Goal: Consume media (video, audio)

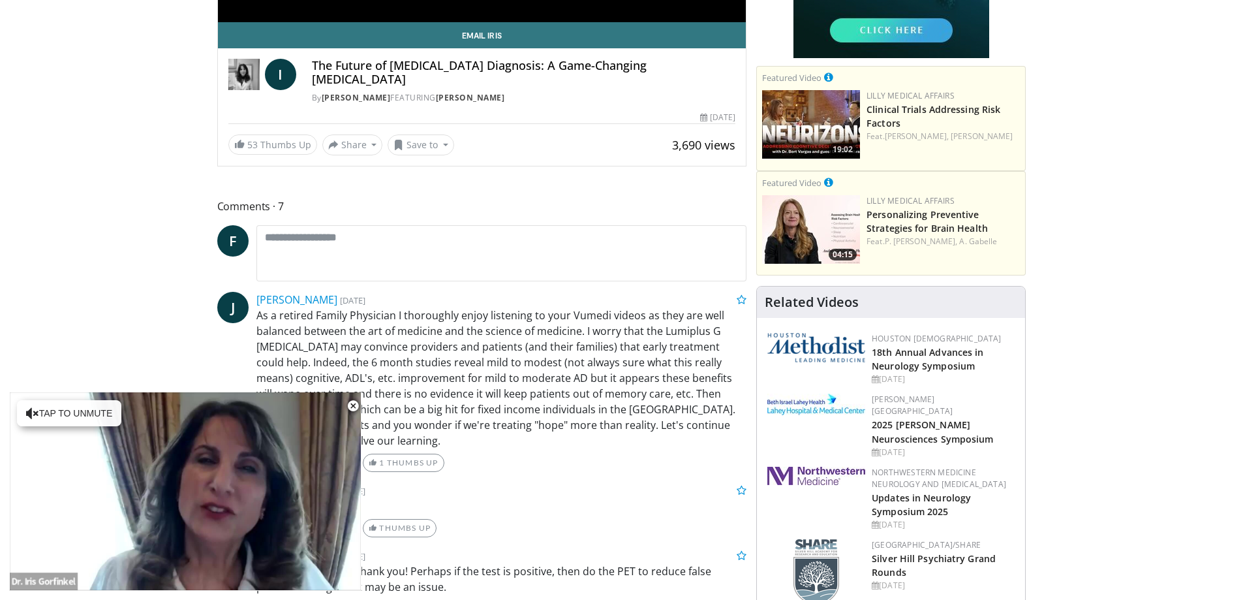
scroll to position [457, 0]
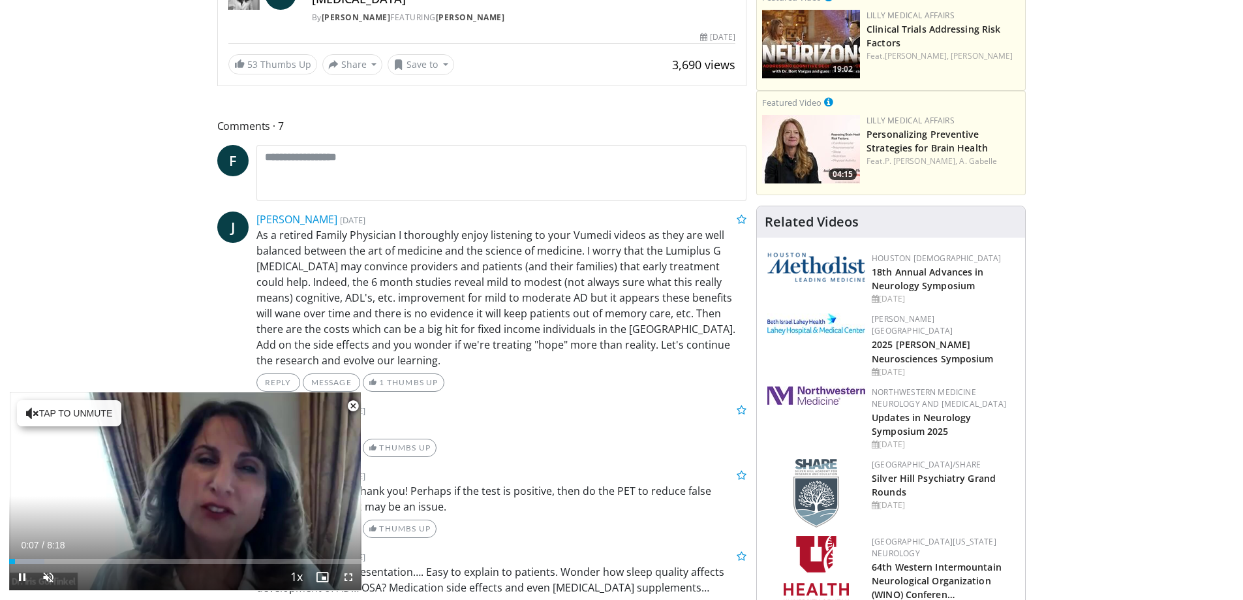
click at [351, 409] on span "Video Player" at bounding box center [353, 406] width 26 height 26
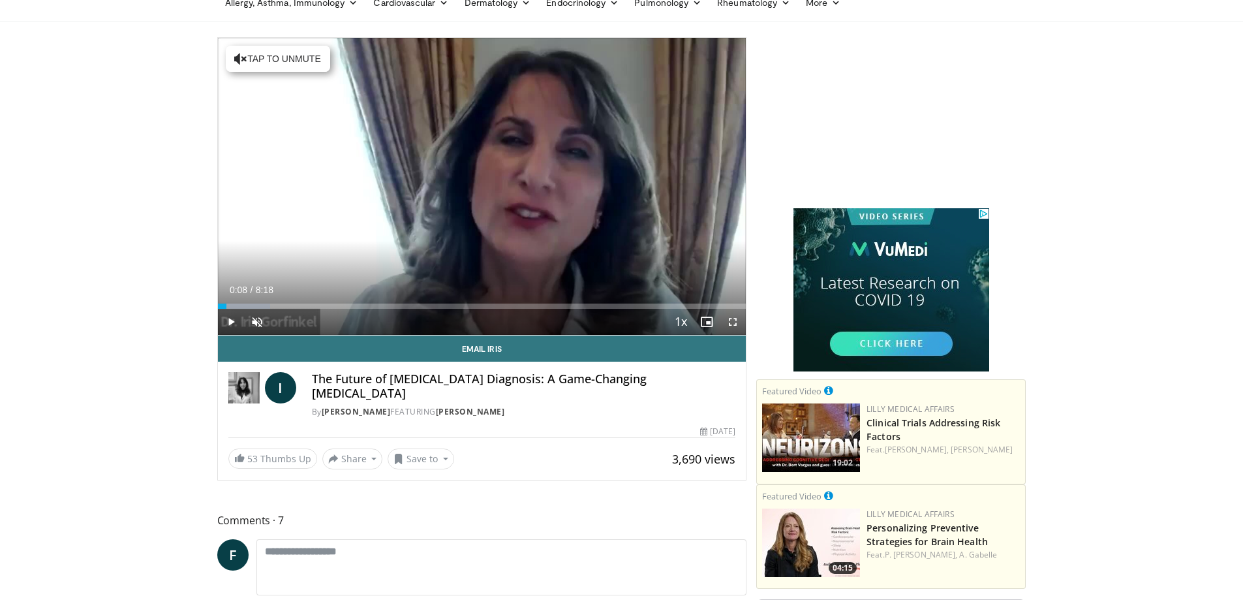
scroll to position [0, 0]
